Goal: Task Accomplishment & Management: Complete application form

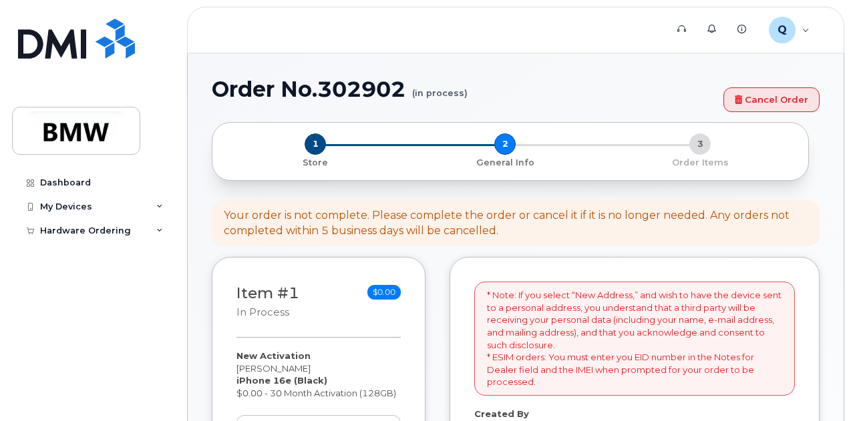
scroll to position [528, 0]
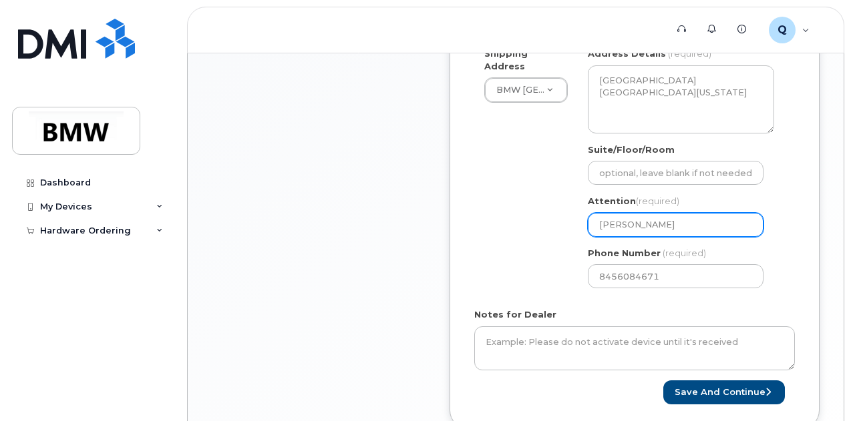
click at [683, 230] on input "[PERSON_NAME]" at bounding box center [676, 225] width 176 height 24
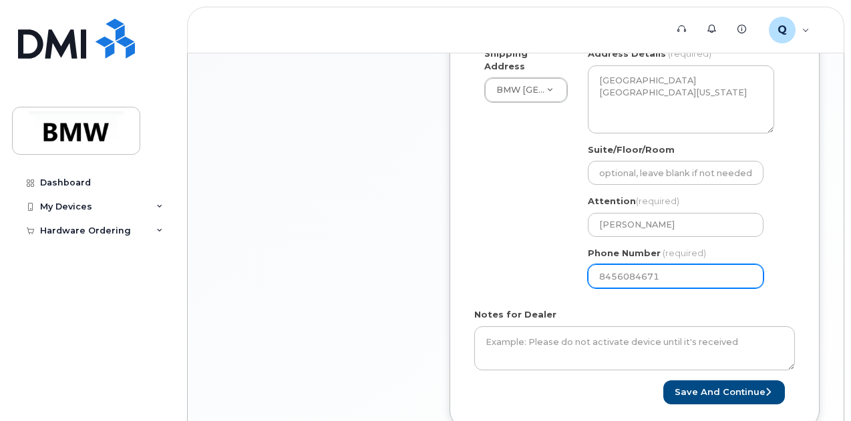
click at [671, 278] on input "8456084671" at bounding box center [676, 276] width 176 height 24
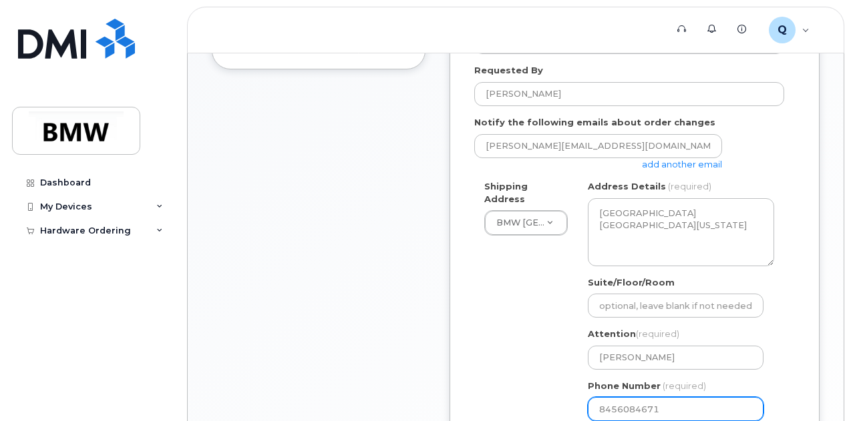
scroll to position [462, 0]
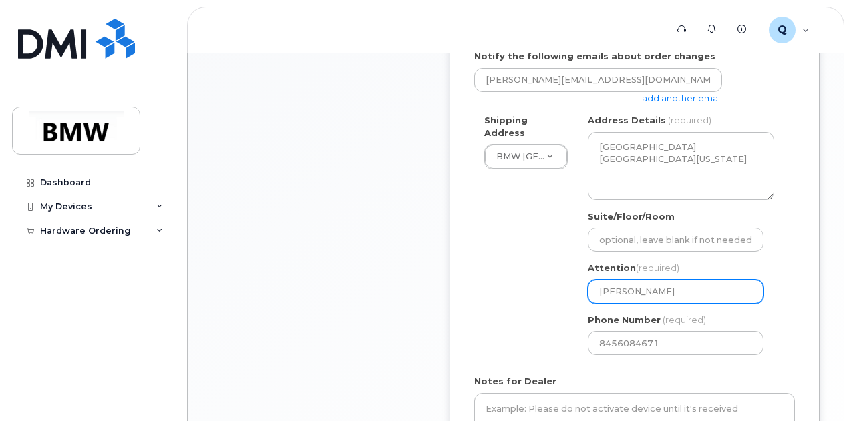
drag, startPoint x: 691, startPoint y: 283, endPoint x: 558, endPoint y: 287, distance: 132.3
click at [558, 287] on div "Shipping Address BMW North America New Address BMW MC Plant BMW North America F…" at bounding box center [629, 239] width 310 height 251
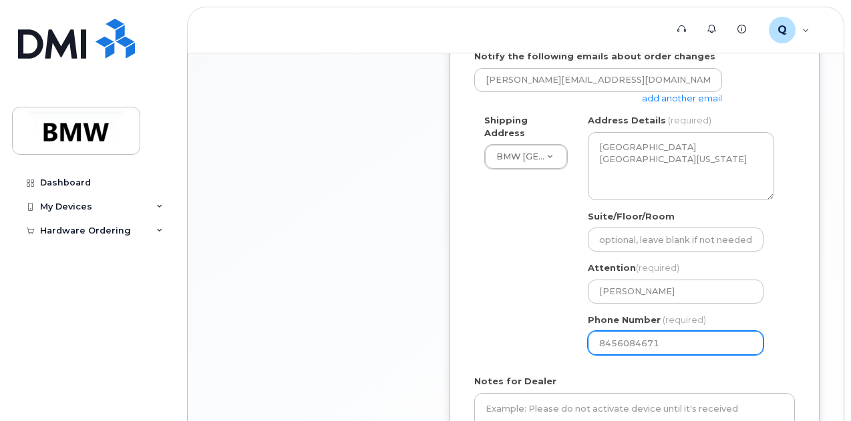
drag, startPoint x: 701, startPoint y: 333, endPoint x: 574, endPoint y: 339, distance: 127.0
click at [574, 339] on div "Shipping Address BMW North America New Address BMW MC Plant BMW North America F…" at bounding box center [629, 239] width 310 height 251
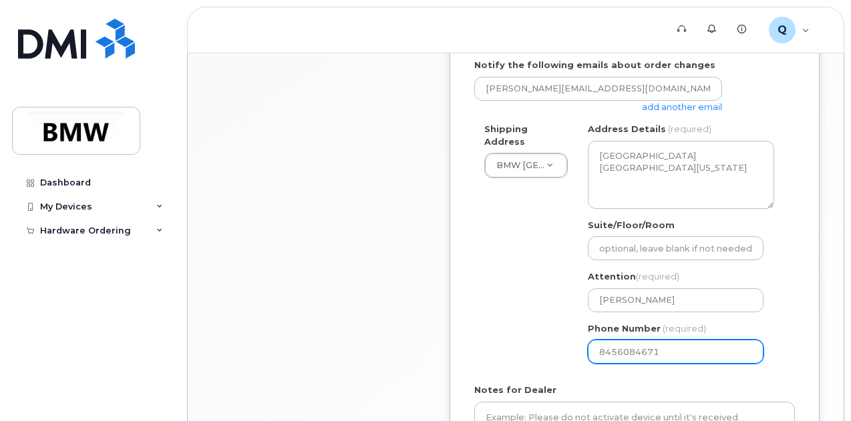
scroll to position [453, 0]
select select
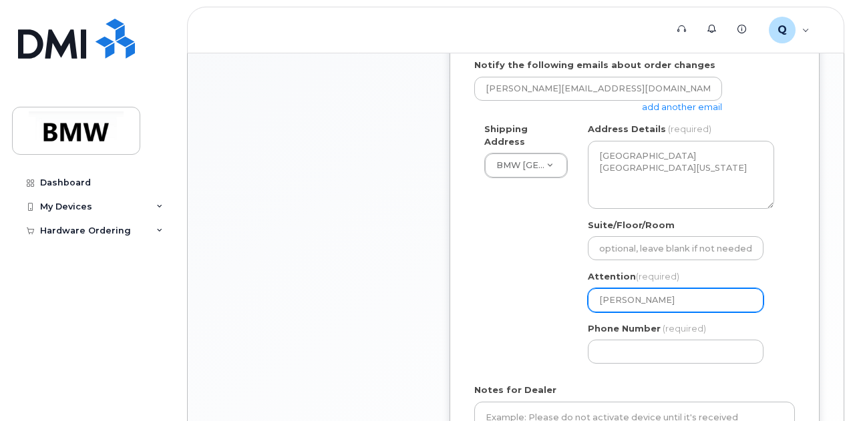
drag, startPoint x: 681, startPoint y: 294, endPoint x: 508, endPoint y: 311, distance: 174.5
click at [508, 311] on div "Shipping Address BMW North America New Address BMW MC Plant BMW North America F…" at bounding box center [629, 248] width 310 height 251
select select
type input "T"
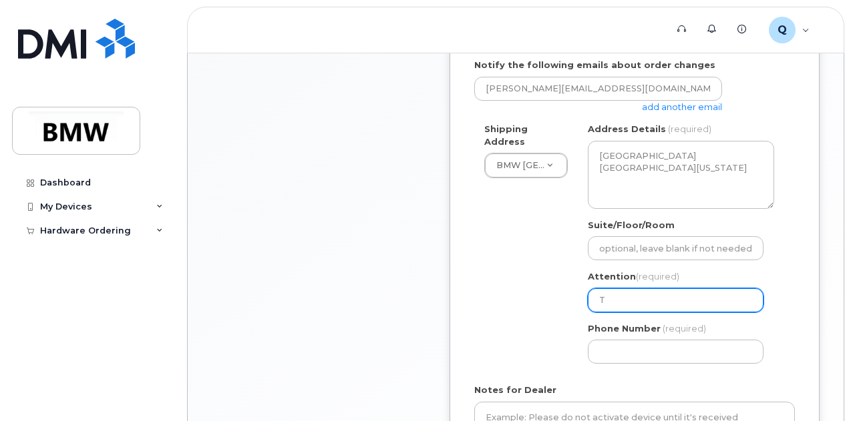
select select
type input "Te"
select select
type input "Ter"
select select
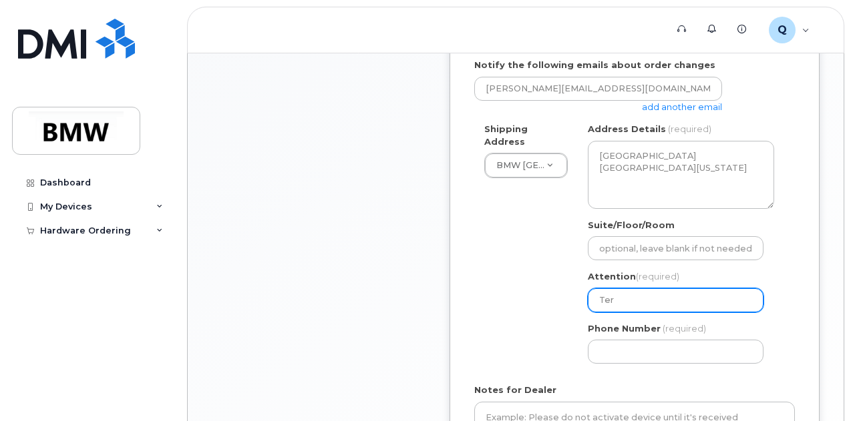
type input "Tere"
select select
type input "Teres"
select select
type input "Teresa"
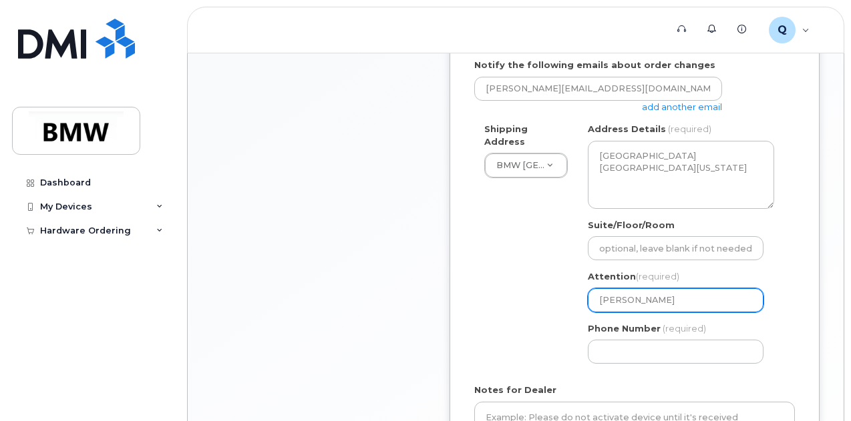
select select
type input "Teresa B"
select select
type input "Teresa Bu"
select select
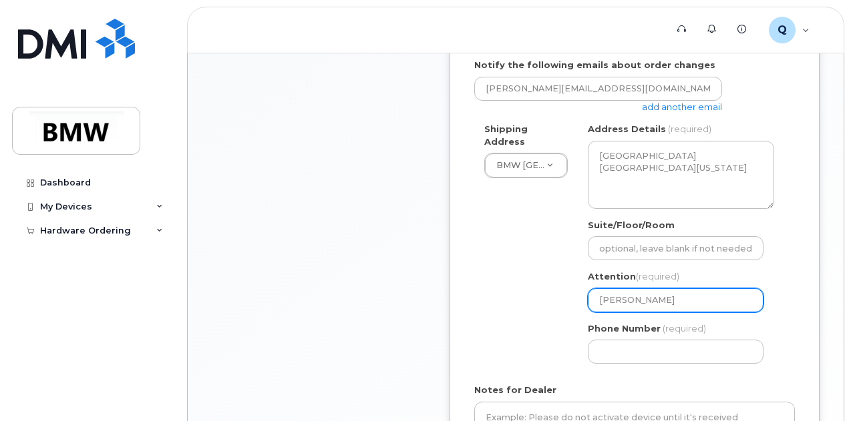
type input "Teresa Buc"
select select
type input "Teresa Buch"
select select
type input "Teresa Bucha"
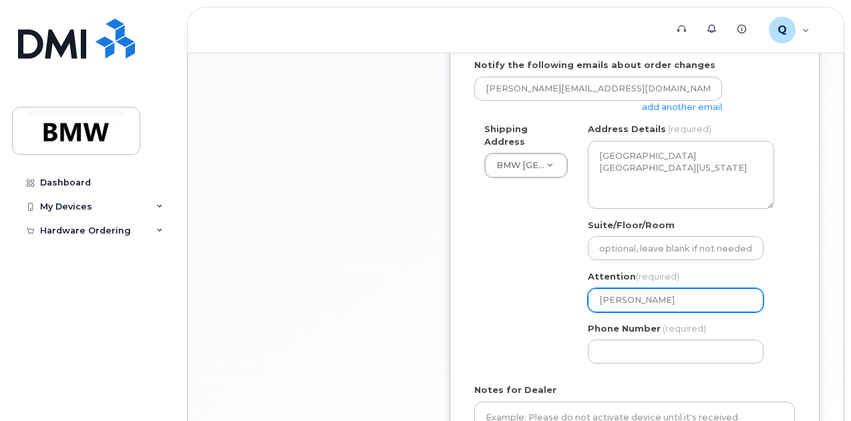
select select
type input "Teresa Buchau"
select select
type input "Teresa Buchaue"
select select
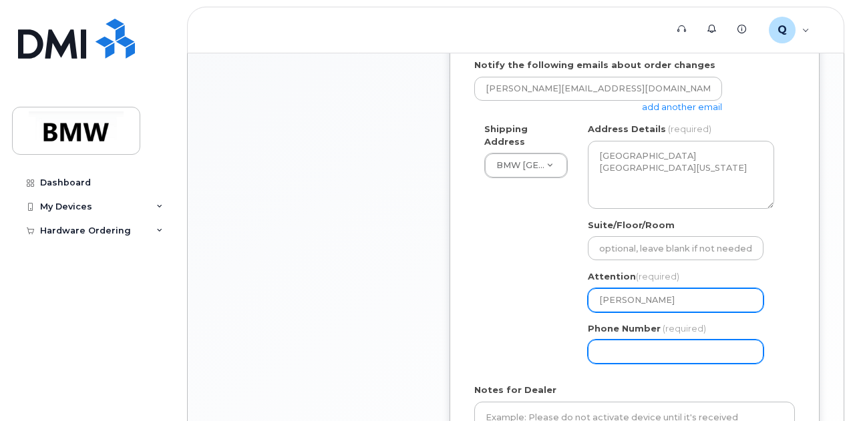
type input "[PERSON_NAME]"
click at [656, 352] on input "Phone Number" at bounding box center [676, 352] width 176 height 24
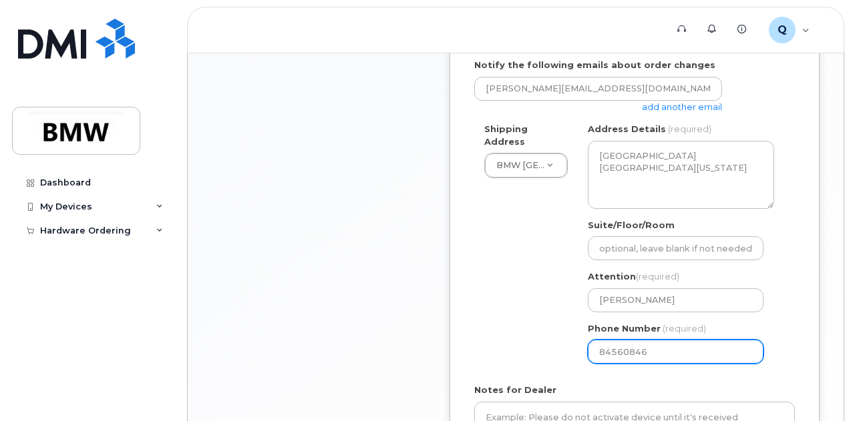
type input "845608467"
select select
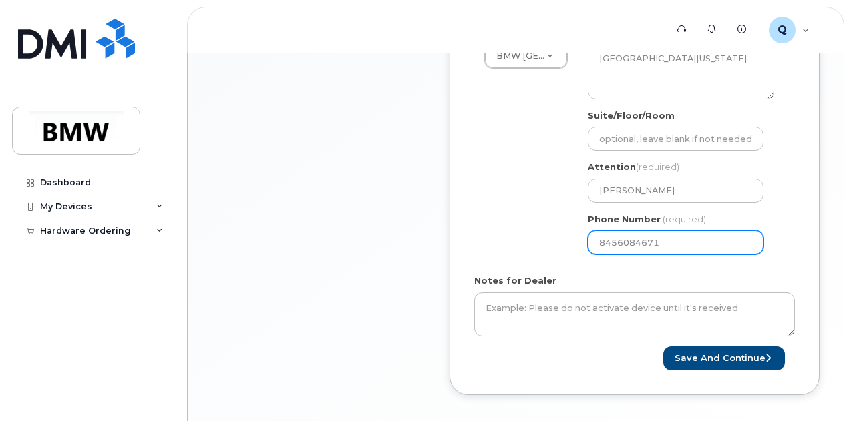
scroll to position [564, 0]
type input "8456084671"
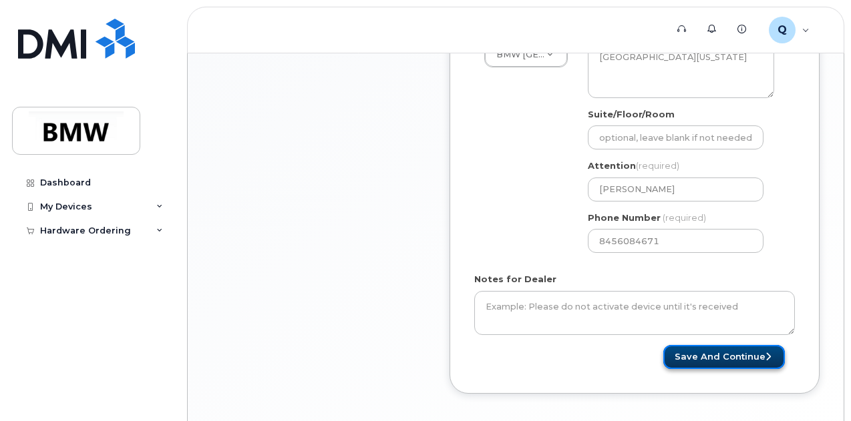
click at [691, 360] on button "Save and Continue" at bounding box center [724, 357] width 122 height 25
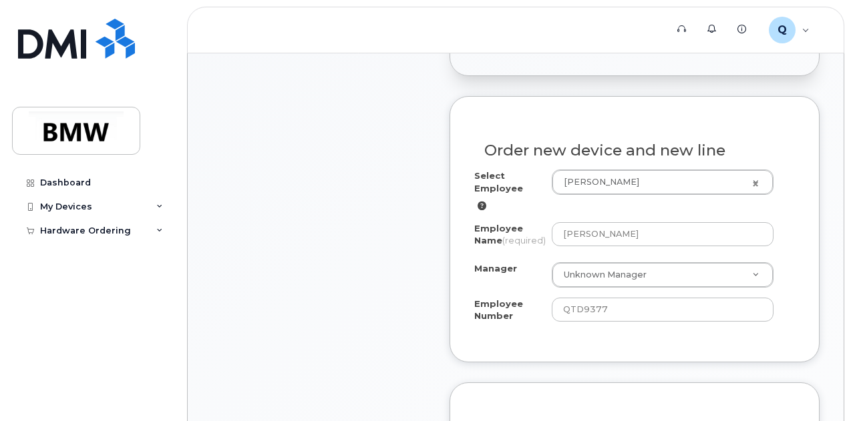
scroll to position [427, 0]
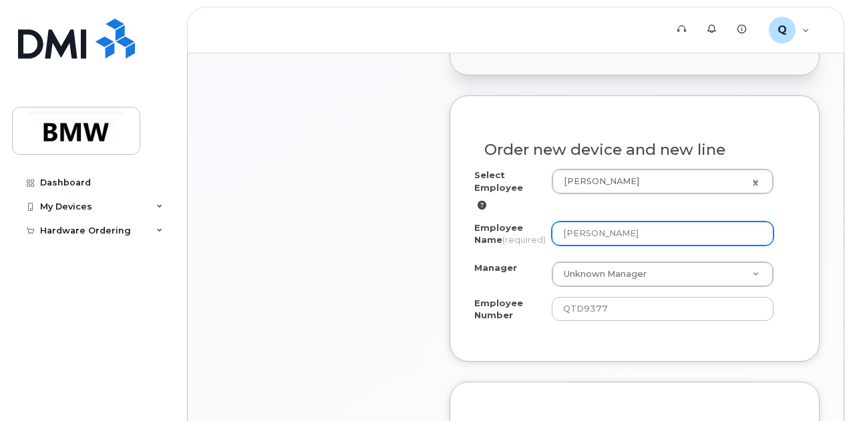
click at [585, 234] on input "[PERSON_NAME]" at bounding box center [663, 234] width 222 height 24
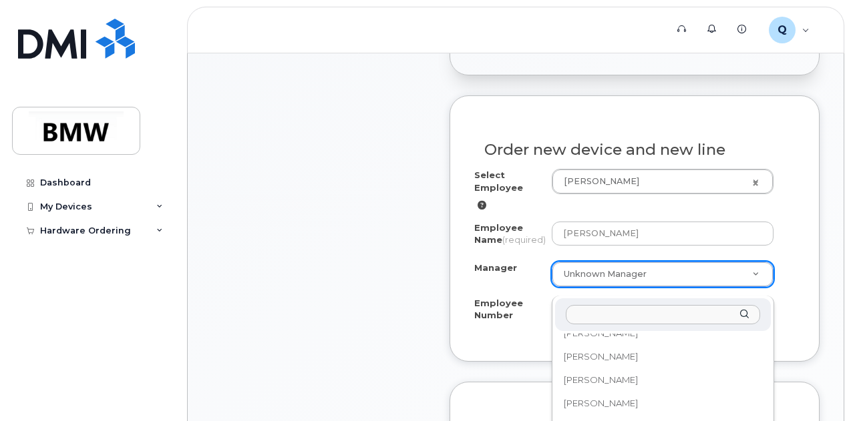
scroll to position [19037, 0]
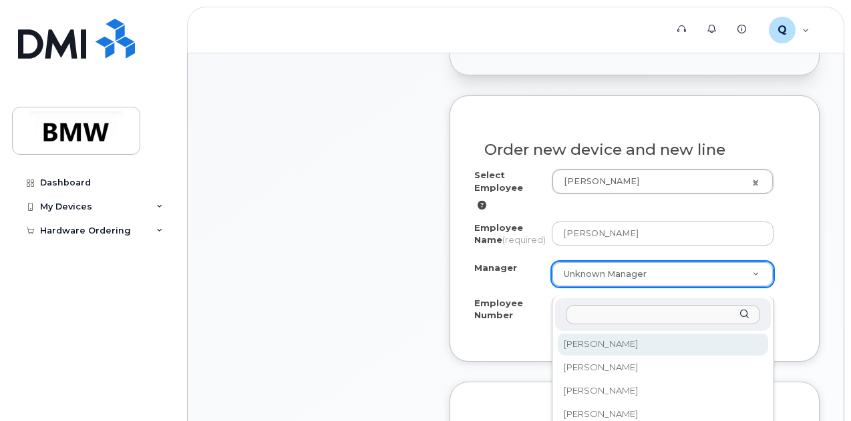
click at [616, 316] on input "Manager" at bounding box center [663, 314] width 194 height 19
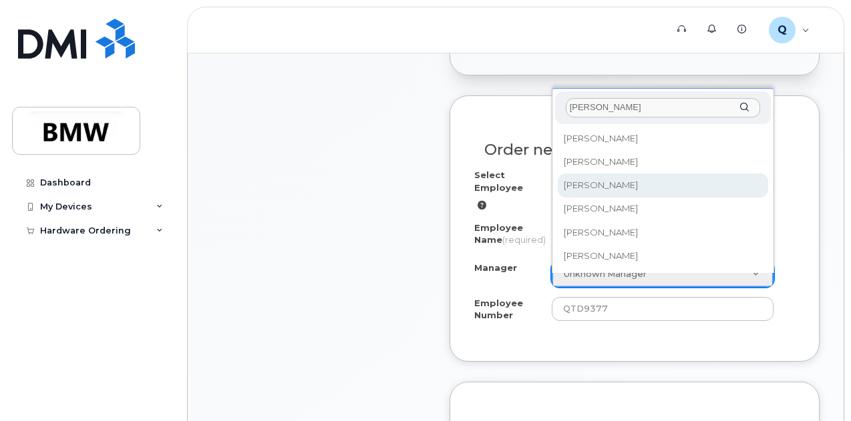
type input "[PERSON_NAME]"
select select "1897382"
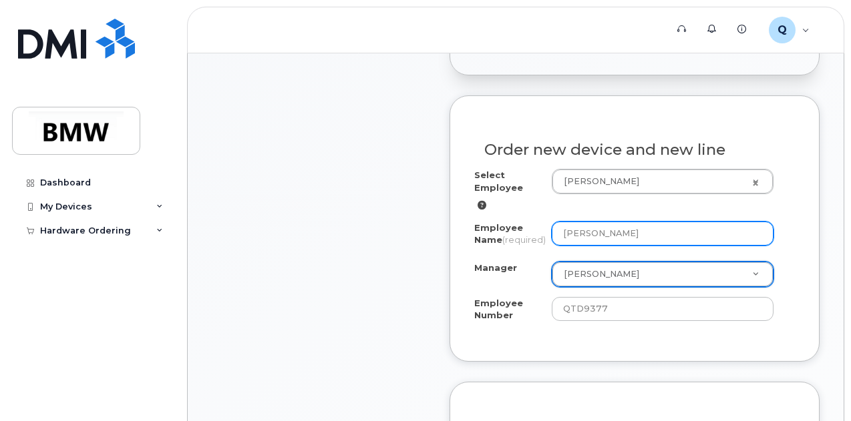
click at [668, 230] on input "[PERSON_NAME]" at bounding box center [663, 234] width 222 height 24
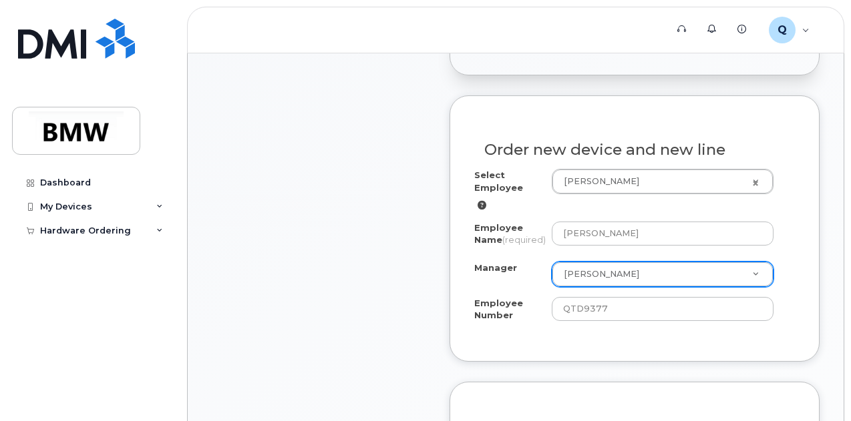
click at [793, 245] on div "Employee Name (required) [PERSON_NAME]" at bounding box center [634, 237] width 321 height 30
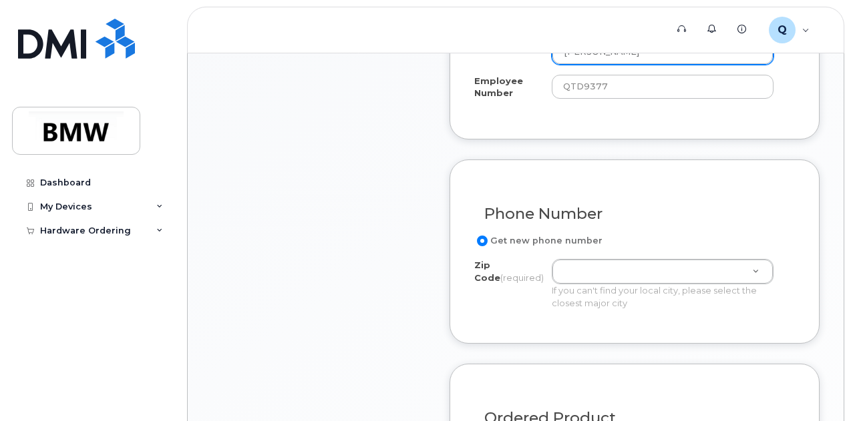
scroll to position [651, 0]
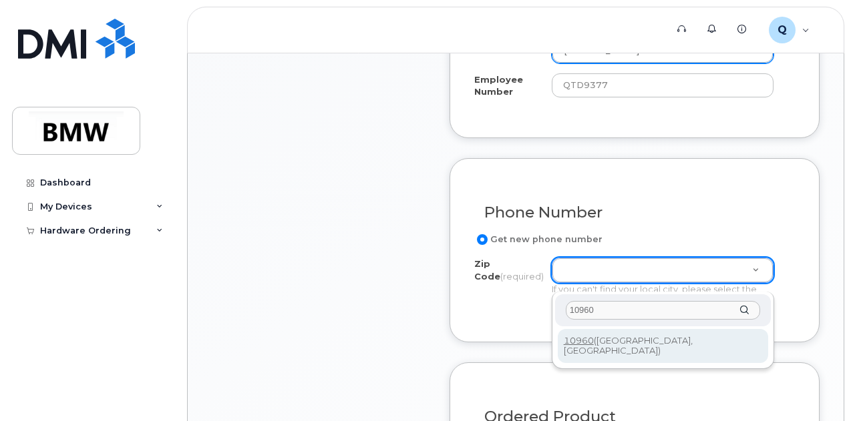
type input "10960"
type input "10960 ([GEOGRAPHIC_DATA], [GEOGRAPHIC_DATA])"
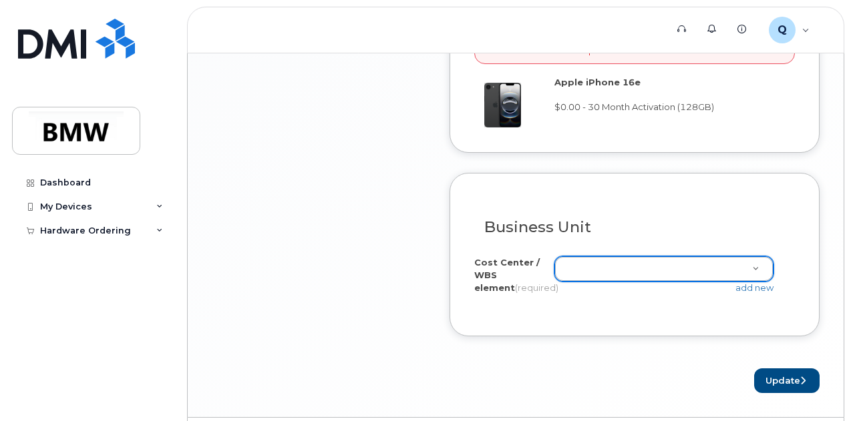
scroll to position [1219, 0]
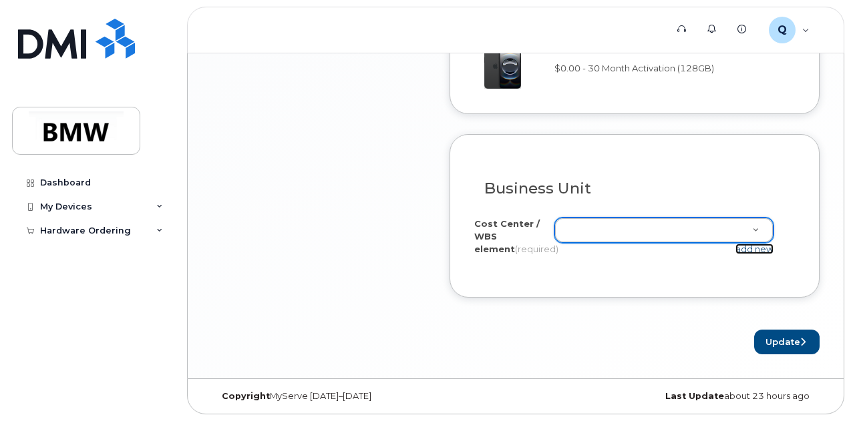
click at [743, 253] on link "add new" at bounding box center [754, 249] width 38 height 11
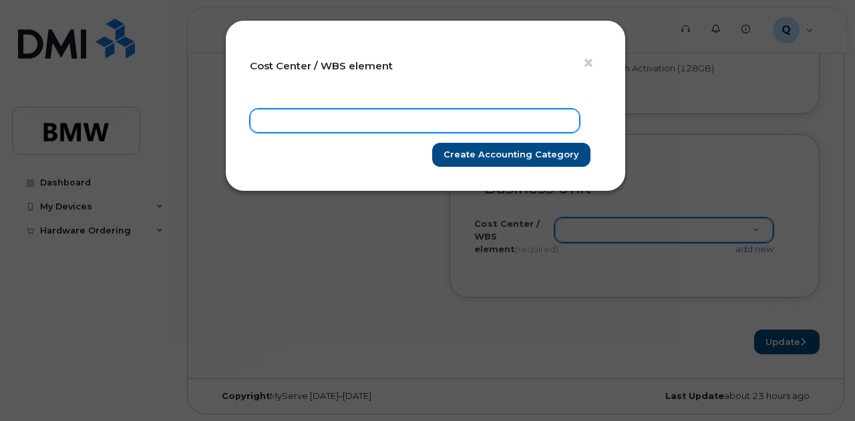
click at [542, 129] on input "text" at bounding box center [415, 121] width 330 height 24
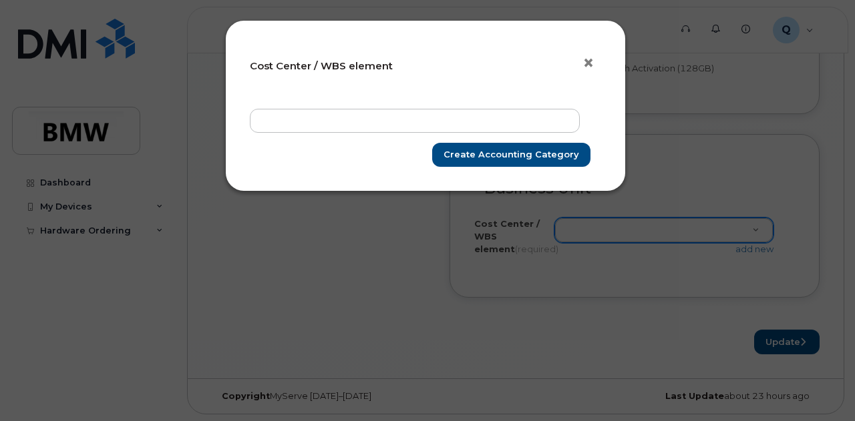
click at [592, 64] on span "×" at bounding box center [588, 63] width 12 height 25
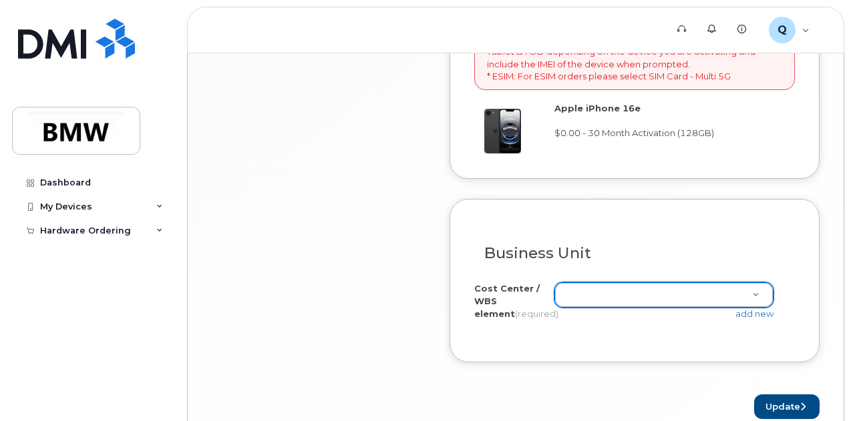
scroll to position [1149, 0]
